Goal: Navigation & Orientation: Find specific page/section

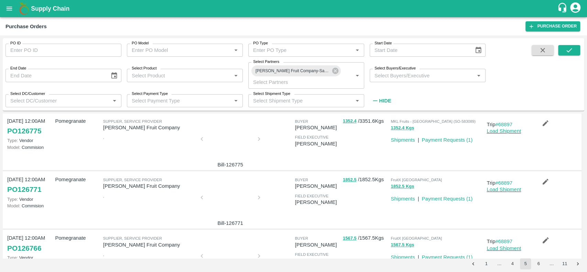
scroll to position [453, 0]
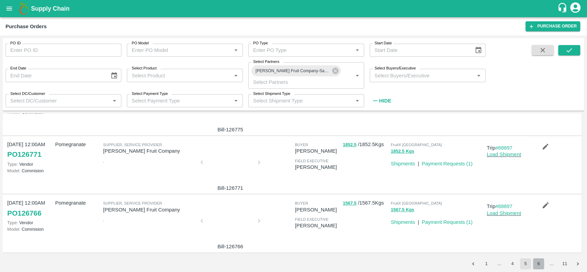
click at [536, 263] on button "6" at bounding box center [538, 263] width 11 height 11
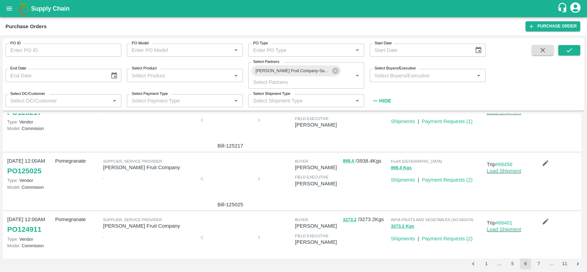
scroll to position [378, 0]
click at [223, 180] on div at bounding box center [231, 181] width 52 height 36
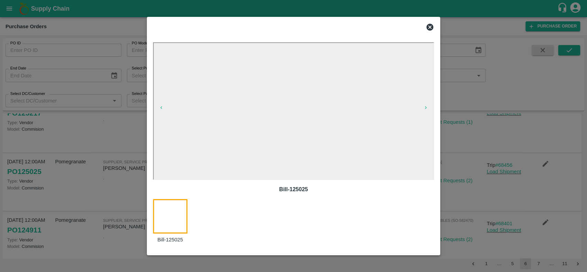
click at [431, 28] on icon at bounding box center [430, 27] width 8 height 8
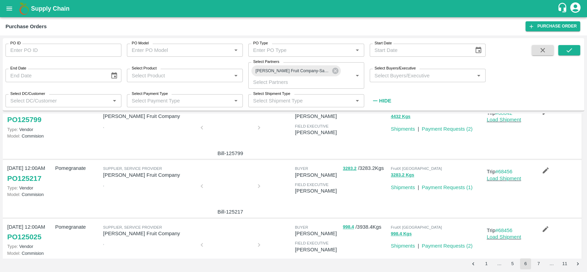
scroll to position [312, 0]
click at [233, 193] on div at bounding box center [231, 189] width 52 height 36
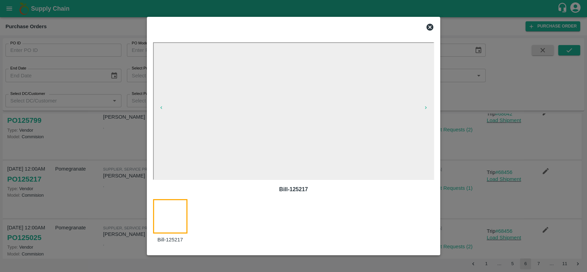
click at [432, 27] on icon at bounding box center [430, 27] width 7 height 7
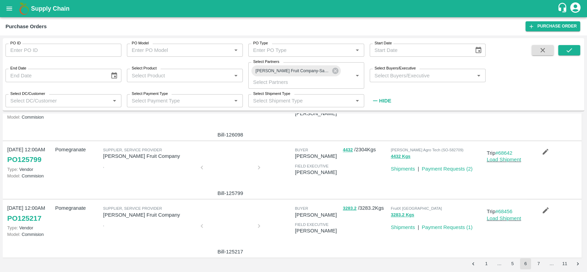
scroll to position [239, 0]
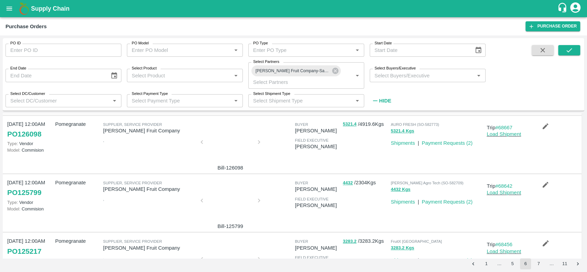
click at [226, 200] on div at bounding box center [231, 202] width 52 height 36
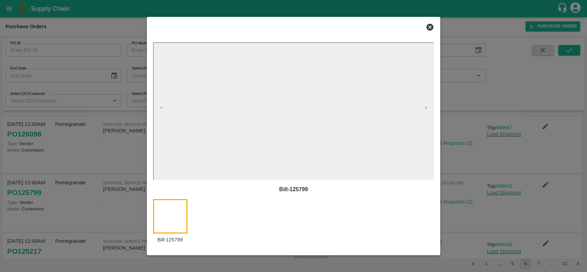
click at [432, 29] on icon at bounding box center [430, 27] width 8 height 8
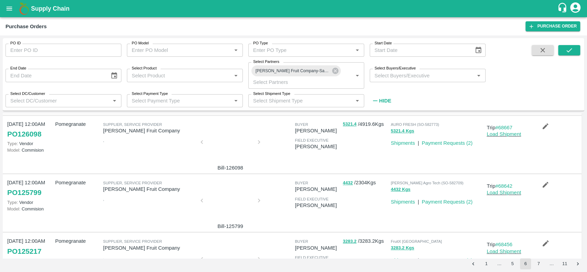
click at [236, 192] on div at bounding box center [231, 202] width 52 height 36
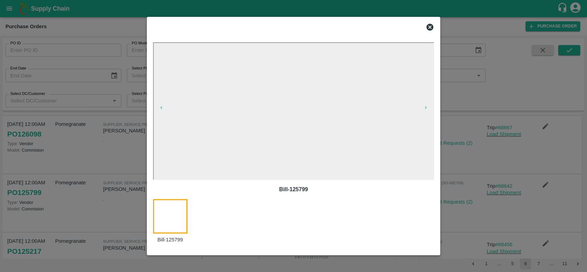
click at [430, 28] on icon at bounding box center [430, 27] width 8 height 8
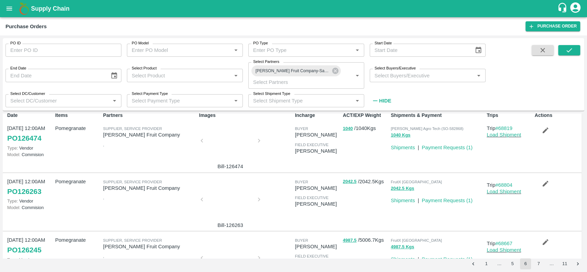
scroll to position [0, 0]
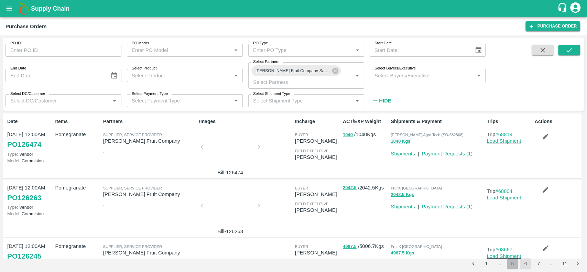
click at [512, 264] on button "5" at bounding box center [512, 263] width 11 height 11
click at [231, 147] on div at bounding box center [231, 149] width 52 height 36
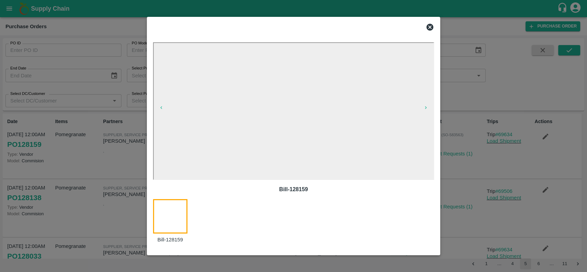
click at [429, 26] on icon at bounding box center [430, 27] width 7 height 7
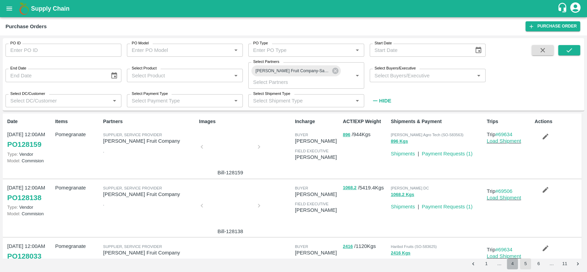
click at [515, 263] on button "4" at bounding box center [512, 263] width 11 height 11
click at [220, 144] on div at bounding box center [231, 149] width 52 height 36
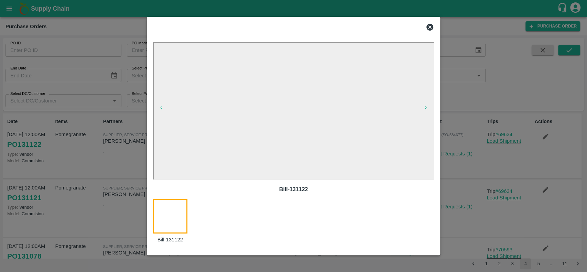
click at [433, 27] on icon at bounding box center [430, 27] width 7 height 7
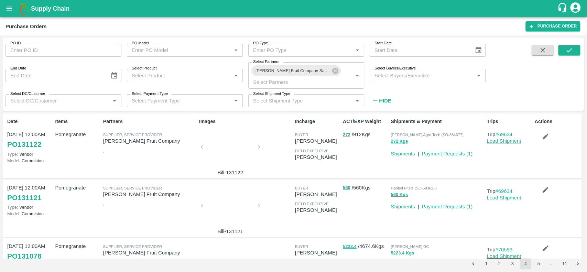
click at [235, 211] on div at bounding box center [231, 208] width 52 height 36
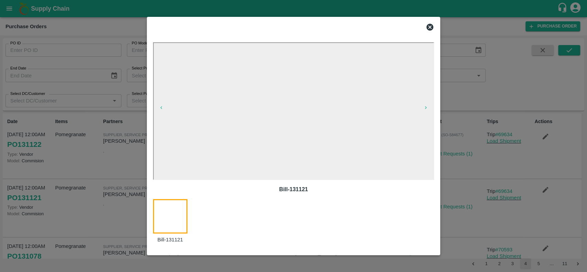
click at [429, 28] on icon at bounding box center [430, 27] width 8 height 8
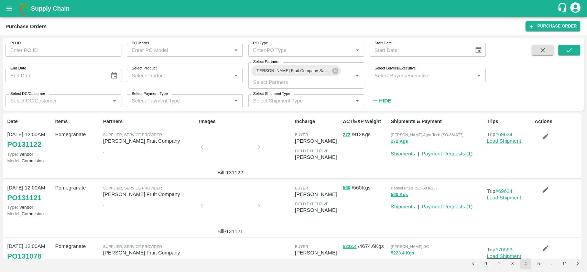
click at [227, 200] on div at bounding box center [231, 208] width 52 height 36
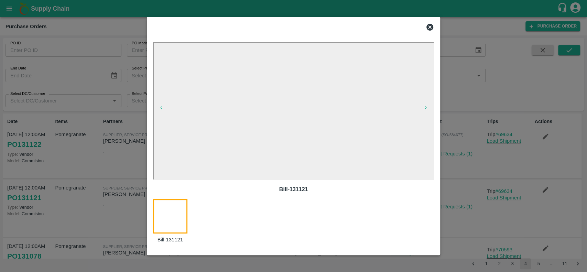
click at [430, 23] on icon at bounding box center [430, 27] width 8 height 8
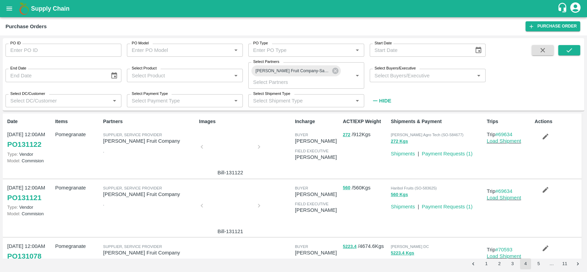
click at [219, 139] on div at bounding box center [231, 149] width 52 height 36
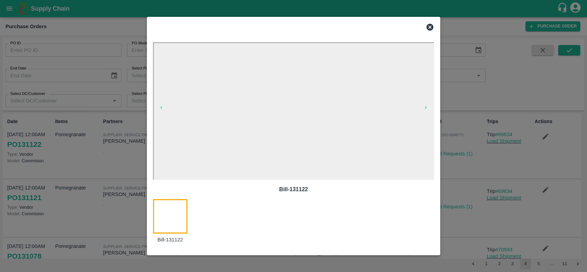
click at [430, 27] on icon at bounding box center [430, 27] width 8 height 8
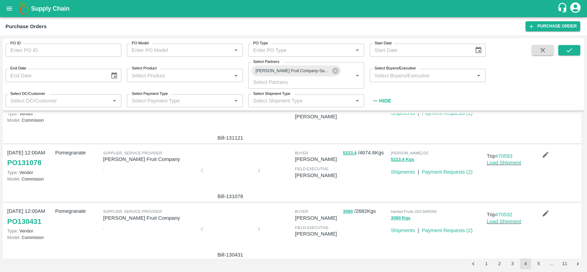
scroll to position [110, 0]
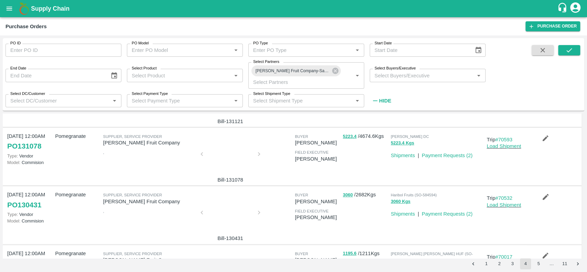
click at [237, 218] on div at bounding box center [231, 214] width 52 height 36
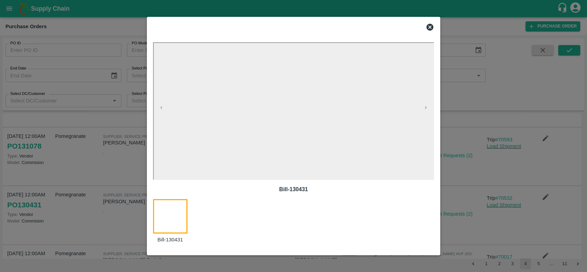
click at [431, 26] on icon at bounding box center [430, 27] width 8 height 8
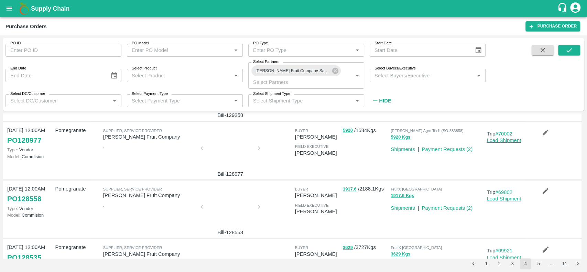
scroll to position [453, 0]
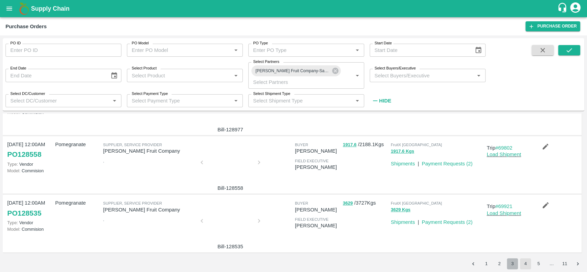
click at [514, 265] on button "3" at bounding box center [512, 263] width 11 height 11
click at [237, 221] on div at bounding box center [231, 223] width 52 height 36
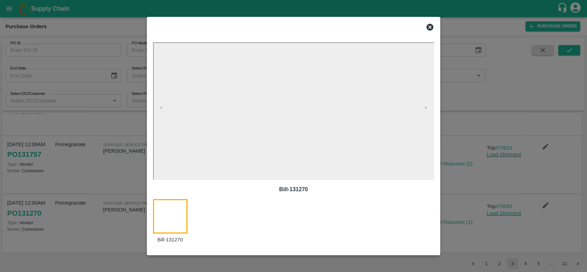
click at [431, 26] on icon at bounding box center [430, 27] width 8 height 8
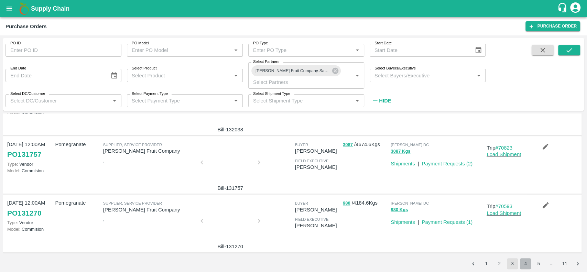
click at [522, 264] on button "4" at bounding box center [525, 263] width 11 height 11
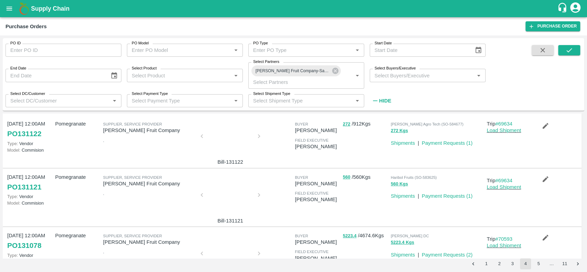
scroll to position [0, 0]
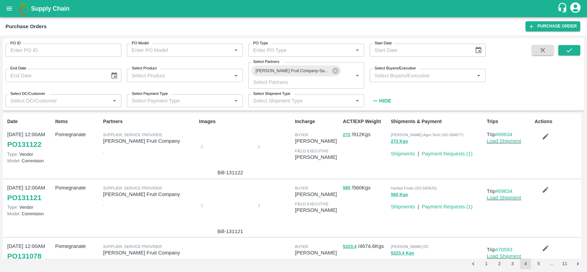
click at [227, 138] on div at bounding box center [231, 149] width 52 height 36
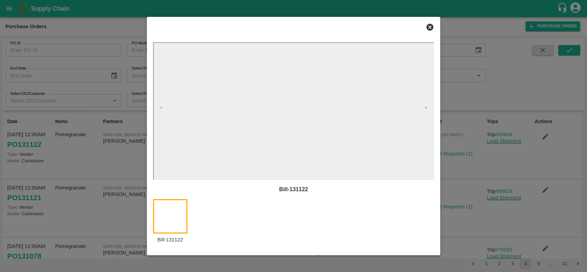
click at [432, 26] on icon at bounding box center [430, 27] width 7 height 7
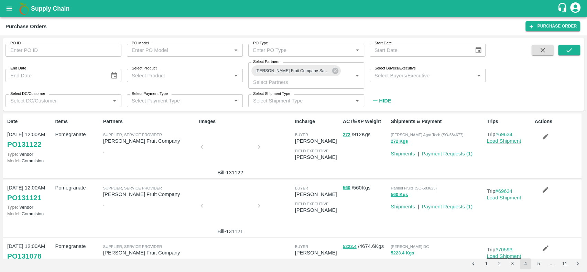
click at [229, 201] on div at bounding box center [231, 208] width 52 height 36
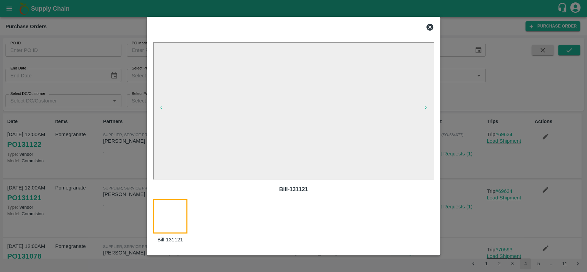
click at [428, 25] on icon at bounding box center [430, 27] width 7 height 7
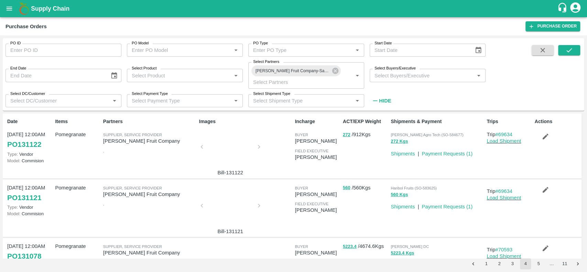
click at [231, 150] on div at bounding box center [231, 149] width 52 height 36
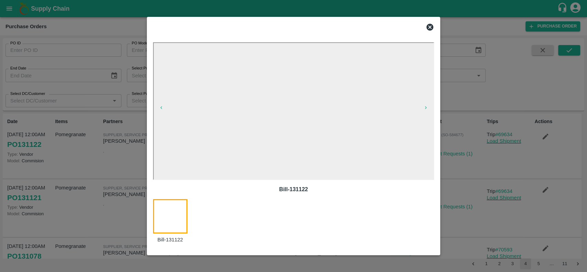
click at [428, 27] on icon at bounding box center [430, 27] width 7 height 7
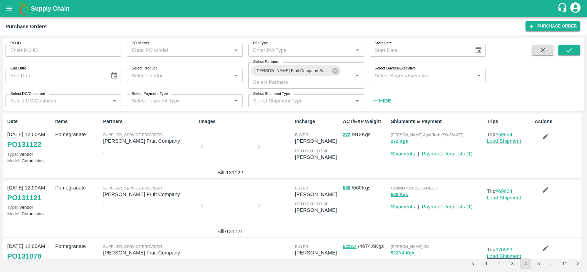
click at [228, 220] on div at bounding box center [231, 208] width 52 height 36
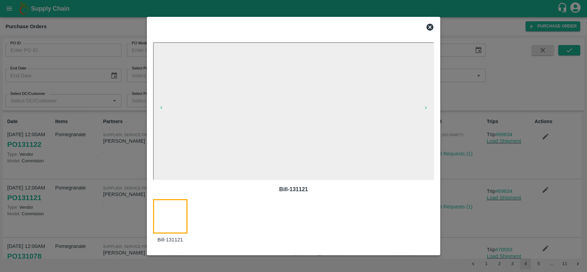
click at [429, 25] on icon at bounding box center [430, 27] width 7 height 7
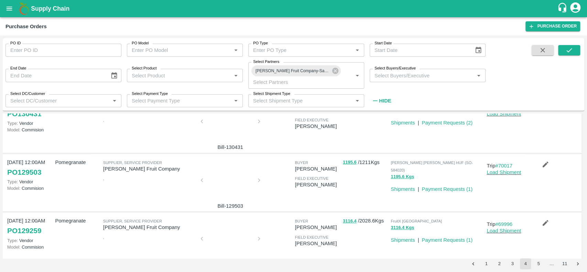
scroll to position [202, 0]
click at [231, 184] on div at bounding box center [231, 182] width 52 height 36
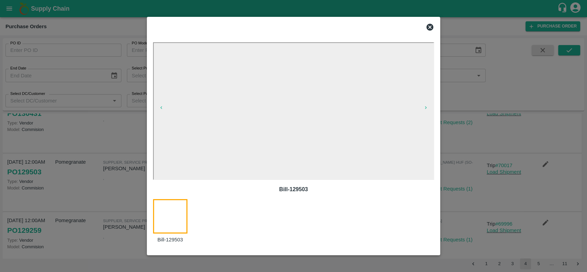
click at [432, 29] on icon at bounding box center [430, 27] width 7 height 7
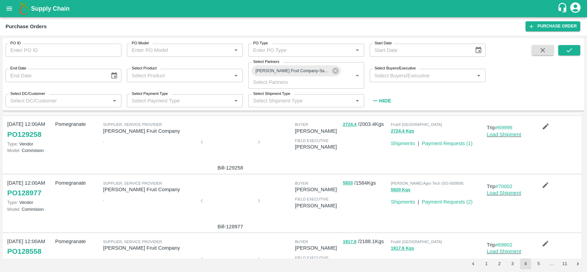
scroll to position [357, 0]
click at [234, 200] on div at bounding box center [231, 202] width 52 height 36
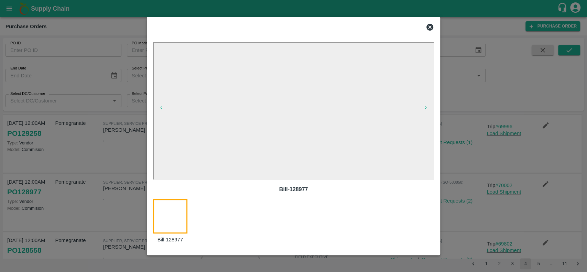
click at [432, 26] on icon at bounding box center [430, 27] width 7 height 7
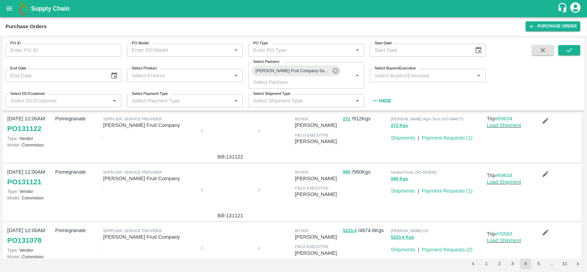
scroll to position [0, 0]
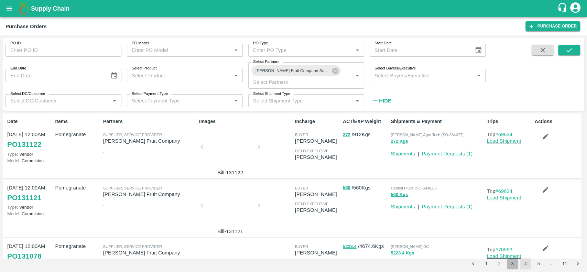
click at [512, 263] on button "3" at bounding box center [512, 263] width 11 height 11
click at [497, 266] on button "2" at bounding box center [499, 263] width 11 height 11
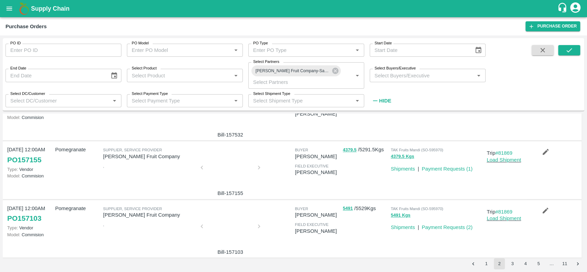
scroll to position [453, 0]
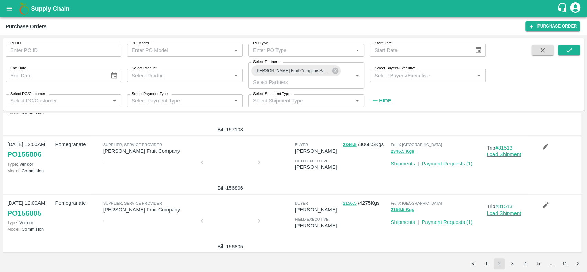
click at [488, 264] on button "1" at bounding box center [486, 263] width 11 height 11
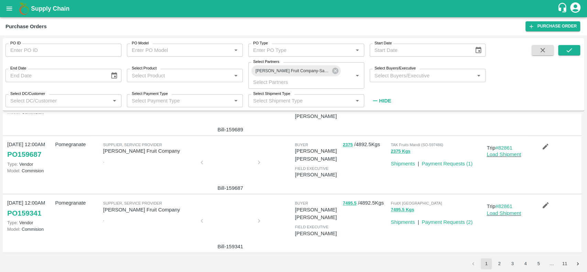
click at [493, 259] on li "2" at bounding box center [499, 263] width 13 height 11
click at [502, 264] on button "2" at bounding box center [499, 263] width 11 height 11
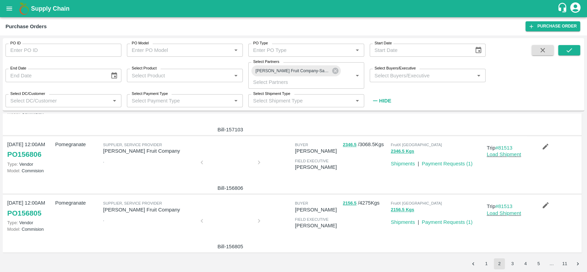
click at [514, 264] on button "3" at bounding box center [512, 263] width 11 height 11
click at [522, 260] on button "4" at bounding box center [525, 263] width 11 height 11
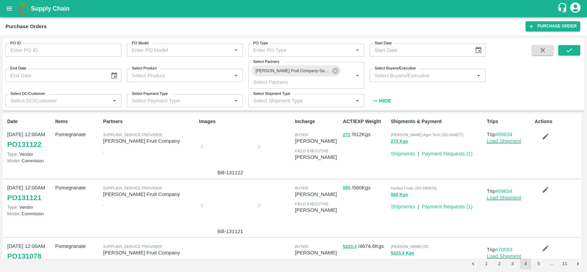
scroll to position [40, 0]
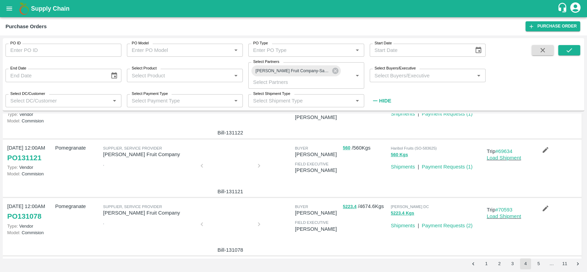
click at [236, 175] on div at bounding box center [231, 168] width 52 height 36
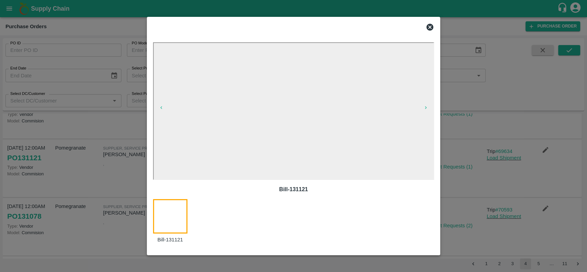
click at [431, 29] on icon at bounding box center [430, 27] width 7 height 7
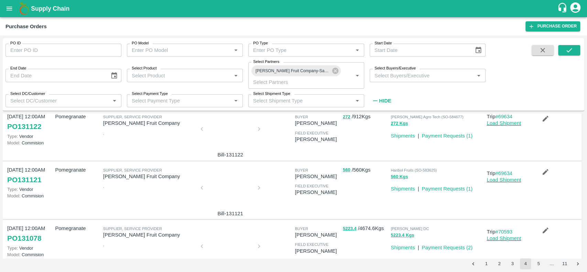
scroll to position [0, 0]
